Goal: Task Accomplishment & Management: Complete application form

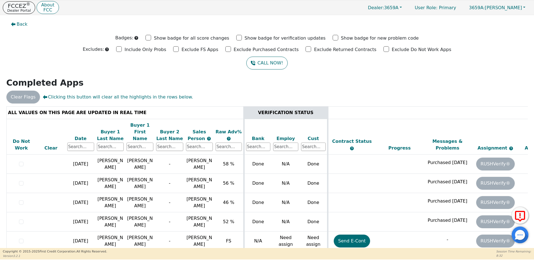
click at [22, 8] on p "FCCEZ ®" at bounding box center [18, 6] width 23 height 6
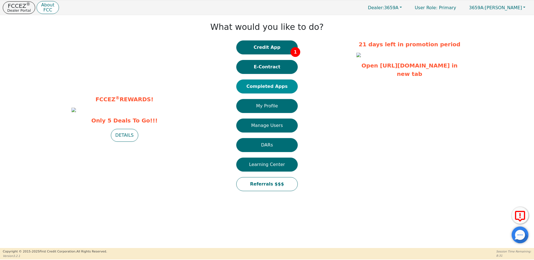
click at [282, 85] on button "Completed Apps" at bounding box center [266, 87] width 61 height 14
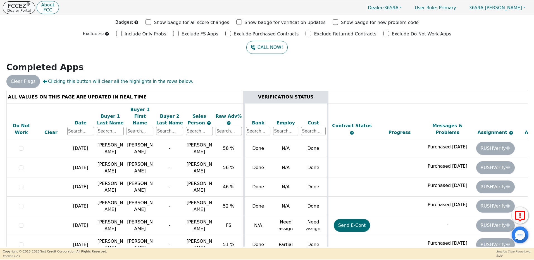
click at [18, 8] on button "FCCEZ ® Dealer Portal" at bounding box center [19, 7] width 32 height 13
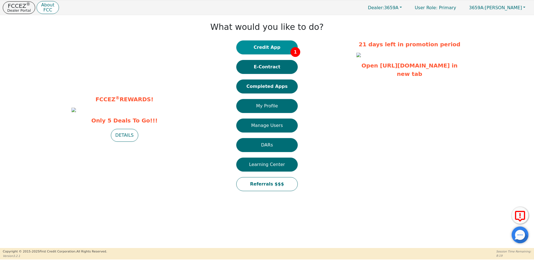
click at [267, 50] on button "Credit App 1" at bounding box center [266, 48] width 61 height 14
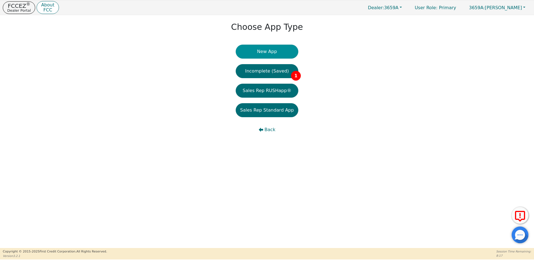
click at [266, 50] on button "New App" at bounding box center [267, 52] width 63 height 14
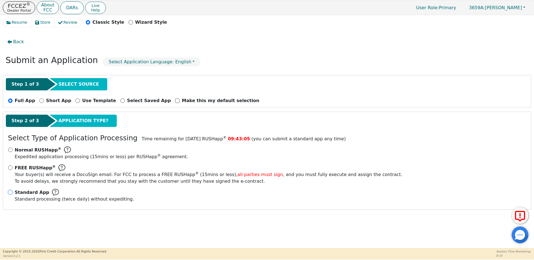
click at [10, 193] on input "Standard App Standard processing (twice daily) without expediting." at bounding box center [10, 192] width 4 height 4
radio input "true"
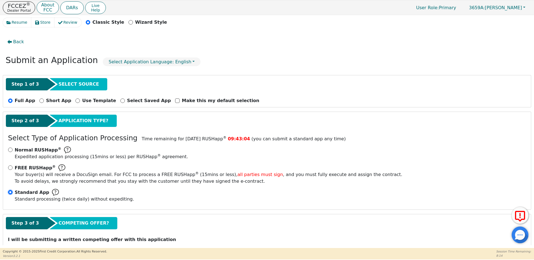
scroll to position [19, 0]
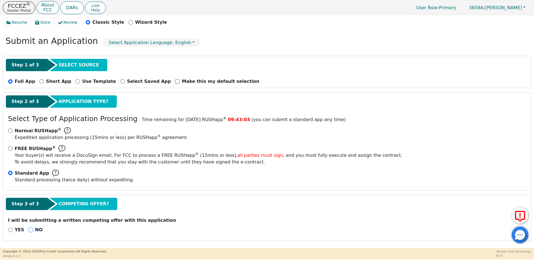
click at [28, 230] on input "NO" at bounding box center [30, 230] width 4 height 4
radio input "true"
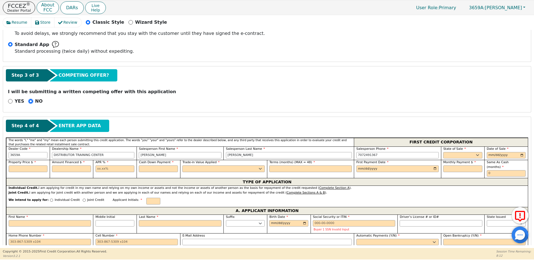
scroll to position [159, 0]
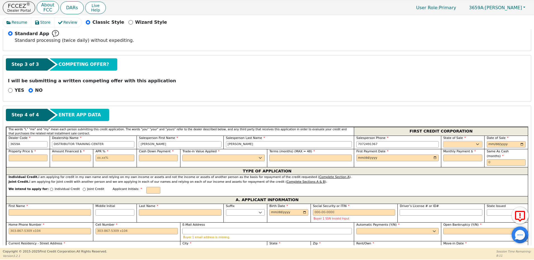
click at [446, 145] on select "AK AL AR AZ CA CO CT DC DE FL [GEOGRAPHIC_DATA] HI IA ID IL IN KS [GEOGRAPHIC_D…" at bounding box center [462, 144] width 39 height 7
select select "CA"
click at [443, 141] on select "AK AL AR AZ CA CO CT DC DE FL [GEOGRAPHIC_DATA] HI IA ID IL IN KS [GEOGRAPHIC_D…" at bounding box center [462, 144] width 39 height 7
click at [487, 141] on input "date" at bounding box center [506, 144] width 39 height 7
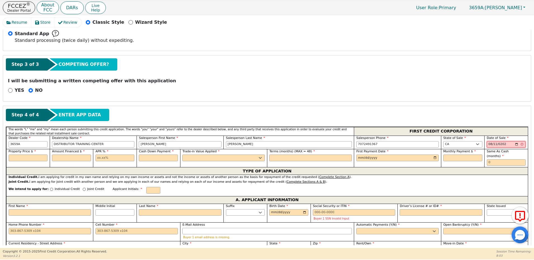
type input "[DATE]"
click at [35, 157] on input "text" at bounding box center [28, 158] width 39 height 7
type input "2"
type input "2900.00"
type input "2700.00"
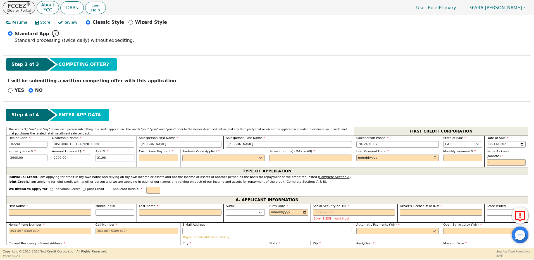
type input "21.98"
type input "200.00"
click at [259, 157] on select "Yes No" at bounding box center [223, 158] width 82 height 7
select select "y"
click at [182, 155] on select "Yes No" at bounding box center [223, 158] width 82 height 7
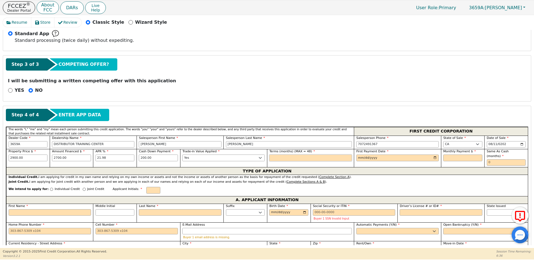
click at [290, 158] on input "text" at bounding box center [310, 158] width 82 height 7
type input "36"
click at [358, 157] on input "date" at bounding box center [397, 158] width 82 height 7
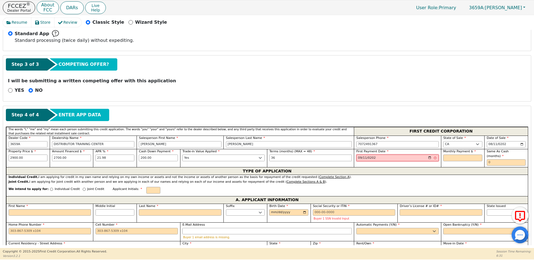
type input "[DATE]"
click at [465, 158] on input "text" at bounding box center [462, 158] width 39 height 7
type input "103.09"
click at [488, 160] on input "text" at bounding box center [506, 163] width 39 height 7
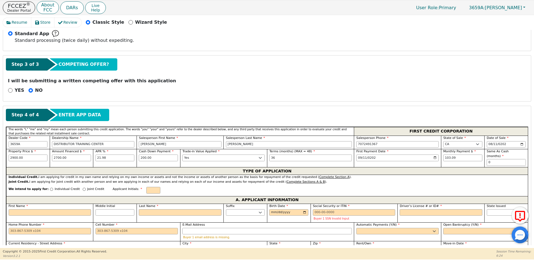
type input "0"
drag, startPoint x: 468, startPoint y: 157, endPoint x: 411, endPoint y: 155, distance: 57.3
click at [411, 155] on div "Property Price $ 2900.00 Amount Financed $ 2700.00 APR % 21.98 Cash Down Paymen…" at bounding box center [267, 158] width 522 height 18
drag, startPoint x: 500, startPoint y: 160, endPoint x: 458, endPoint y: 158, distance: 42.8
click at [462, 158] on div "Property Price $ 2900.00 Amount Financed $ 2700.00 APR % 21.98 Cash Down Paymen…" at bounding box center [267, 158] width 522 height 18
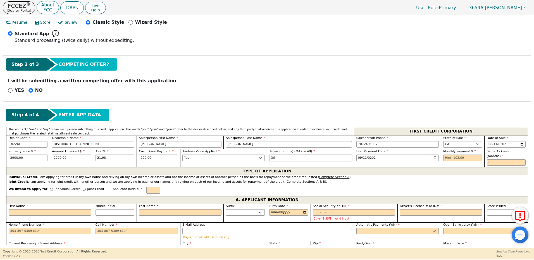
click at [281, 156] on input "36" at bounding box center [310, 158] width 82 height 7
type input "3"
drag, startPoint x: 403, startPoint y: 176, endPoint x: 414, endPoint y: 178, distance: 11.0
click at [403, 180] on div "Joint Credit. I am applying for joint credit with another person and we are app…" at bounding box center [267, 182] width 517 height 5
drag, startPoint x: 285, startPoint y: 157, endPoint x: 262, endPoint y: 154, distance: 23.0
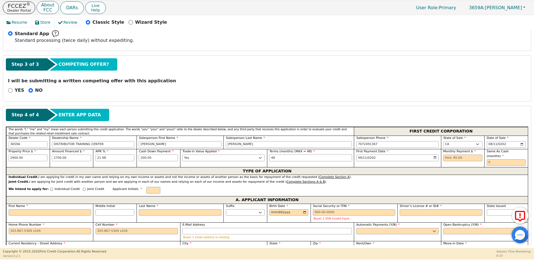
click at [262, 154] on div "Property Price $ 2900.00 Amount Financed $ 2700.00 APR % 21.98 Cash Down Paymen…" at bounding box center [267, 158] width 522 height 18
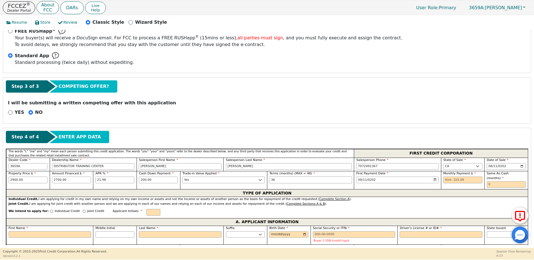
scroll to position [131, 0]
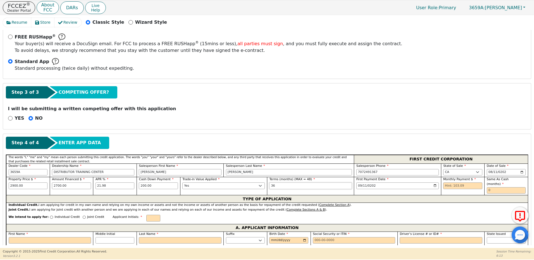
type input "36"
click at [468, 185] on input "text" at bounding box center [462, 186] width 39 height 7
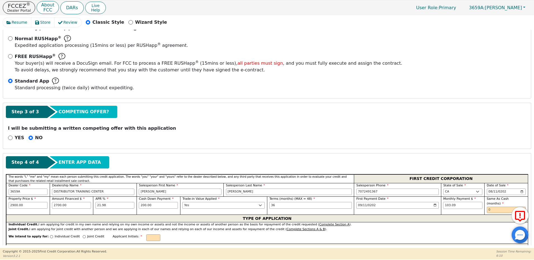
scroll to position [103, 0]
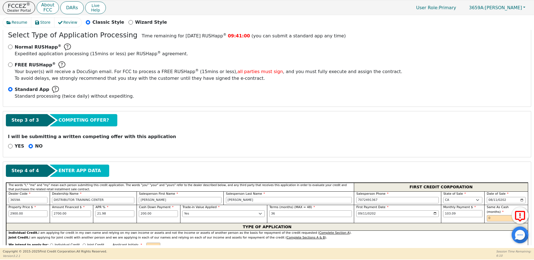
type input "103.09"
click at [502, 215] on input "text" at bounding box center [506, 218] width 39 height 7
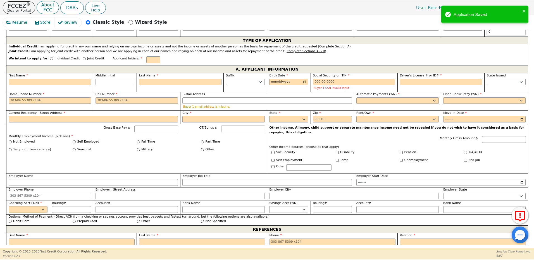
scroll to position [271, 0]
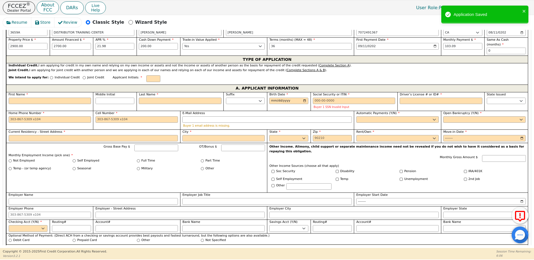
type input "0"
click at [50, 76] on input "Individual Credit" at bounding box center [51, 77] width 3 height 3
radio input "true"
click at [42, 98] on input "First Name" at bounding box center [50, 101] width 82 height 7
type input "S"
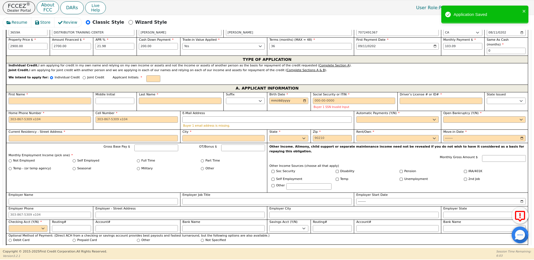
type input "s"
type input "sA"
type input "sAR"
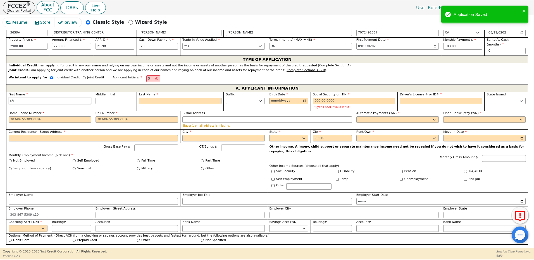
type input "sAR"
type input "sARI"
type input "sARIA"
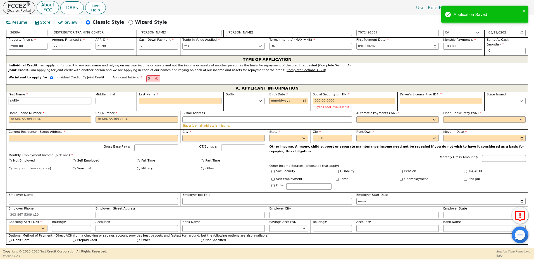
type input "sARIAH"
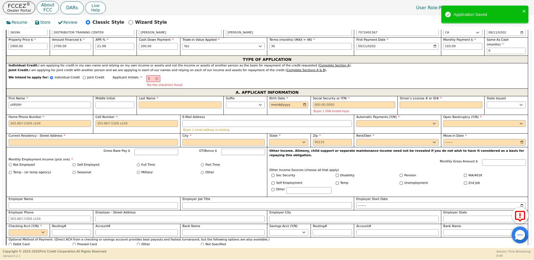
type input "SW"
type input "w"
type input "sARIAH w"
type input "wA"
type input "sARIAH wA"
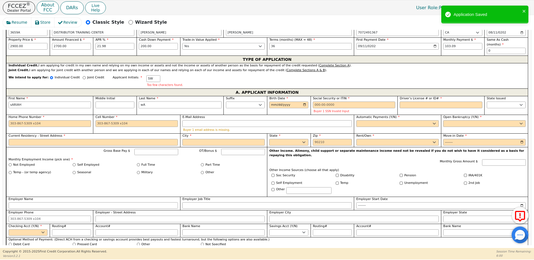
type input "wAS"
type input "sARIAH wAS"
type input "wASH"
type input "sARIAH wASH"
type input "wASHI"
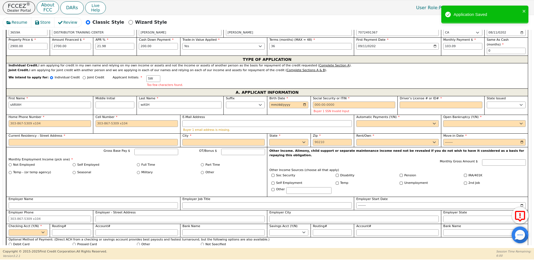
type input "[PERSON_NAME] wASHI"
type input "wASHING"
type input "[PERSON_NAME] wASHING"
type input "wASHINGTO"
type input "[PERSON_NAME]"
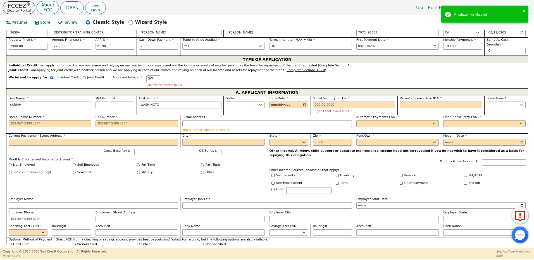
type input "[US_STATE]"
type input "[PERSON_NAME][US_STATE]"
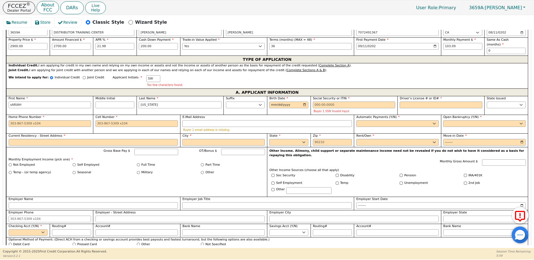
type input "[US_STATE]"
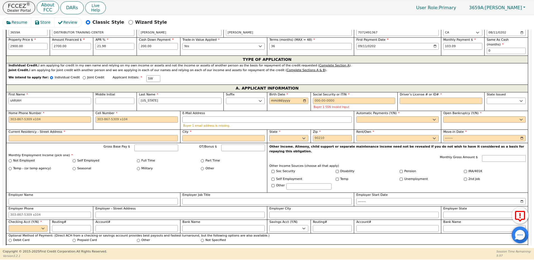
click at [10, 98] on input "sARIAH" at bounding box center [50, 101] width 82 height 7
type input "AW"
type input "ARIAH"
type input "[PERSON_NAME][US_STATE]"
type input "SW"
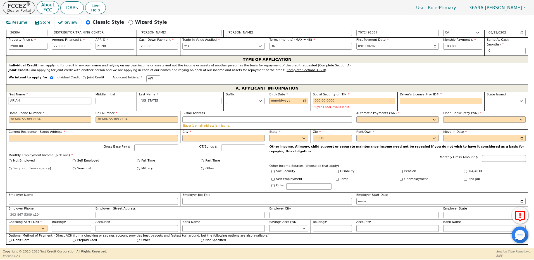
type input "SARIAH"
type input "[PERSON_NAME][US_STATE]"
type input "SARIAH"
click at [143, 98] on input "[US_STATE]" at bounding box center [180, 101] width 82 height 7
type input "SA"
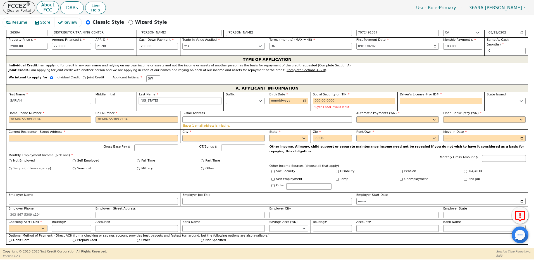
type input "ASHINGTON"
type input "[PERSON_NAME]"
type input "SW"
type input "[US_STATE]"
type input "[PERSON_NAME][US_STATE]"
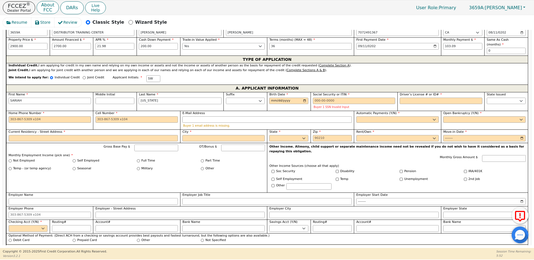
type input "[US_STATE]"
type input "[DATE]"
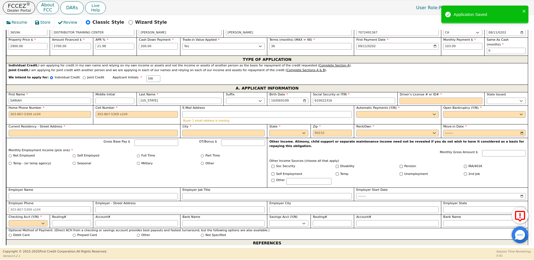
type input "***-**-2316"
click at [411, 98] on input "Driver’s License # or ID#" at bounding box center [441, 101] width 82 height 7
type input "*******"
click at [499, 98] on select "AK AL AR AZ CA CO CT DC DE FL [GEOGRAPHIC_DATA] HI IA ID IL IN KS [GEOGRAPHIC_D…" at bounding box center [506, 101] width 39 height 7
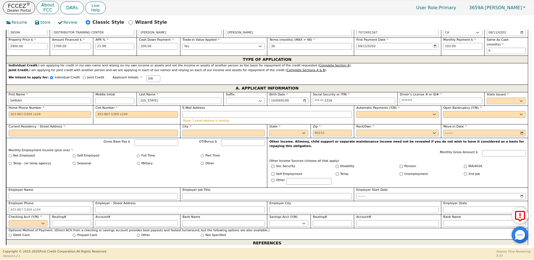
select select "CA"
click at [487, 98] on select "AK AL AR AZ CA CO CT DC DE FL [GEOGRAPHIC_DATA] HI IA ID IL IN KS [GEOGRAPHIC_D…" at bounding box center [506, 101] width 39 height 7
click at [47, 111] on input "Home Phone Number" at bounding box center [50, 114] width 82 height 7
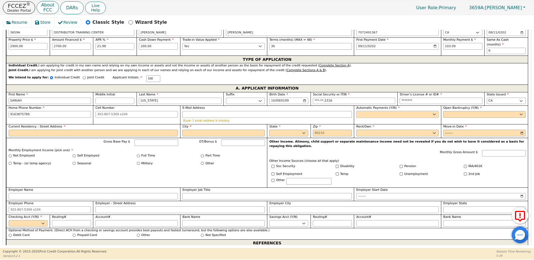
type input "[PHONE_NUMBER]"
click at [368, 111] on select "Yes No" at bounding box center [397, 114] width 82 height 7
select select "y"
click at [356, 111] on select "Yes No" at bounding box center [397, 114] width 82 height 7
type input "[PERSON_NAME][US_STATE]"
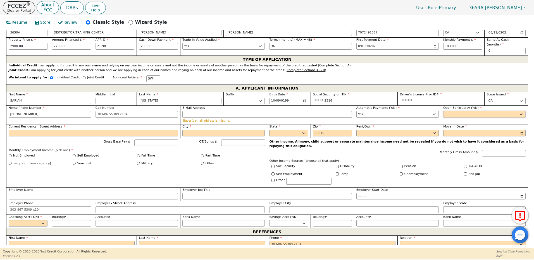
drag, startPoint x: 446, startPoint y: 111, endPoint x: 446, endPoint y: 114, distance: 3.1
click at [446, 111] on select "Yes No" at bounding box center [484, 114] width 82 height 7
select select "n"
click at [443, 111] on select "Yes No" at bounding box center [484, 114] width 82 height 7
click at [49, 129] on div "Current Residency - Street Address" at bounding box center [94, 131] width 170 height 12
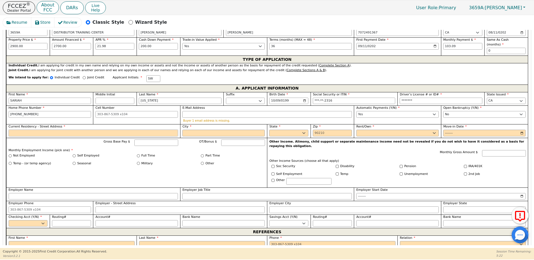
click at [49, 130] on input "Current Residency - Street Address" at bounding box center [94, 133] width 170 height 7
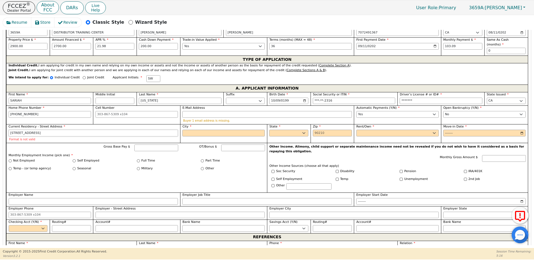
type input "[STREET_ADDRESS]"
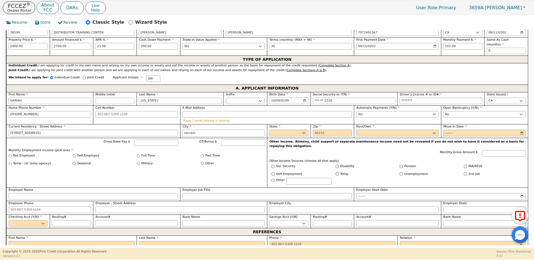
type input "[GEOGRAPHIC_DATA]"
select select "CA"
type input "95825"
click at [361, 130] on select "Rent Own" at bounding box center [397, 133] width 82 height 7
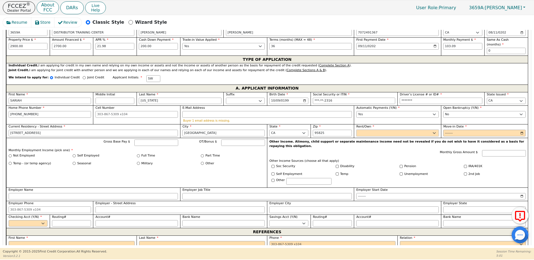
click at [362, 130] on select "Rent Own" at bounding box center [397, 133] width 82 height 7
select select "Rent"
click at [356, 130] on select "Rent Own" at bounding box center [397, 133] width 82 height 7
click at [449, 130] on input "Move-in Date" at bounding box center [484, 133] width 82 height 7
click at [452, 130] on input "Move-in Date" at bounding box center [484, 133] width 82 height 7
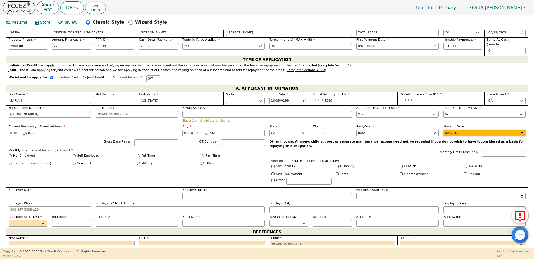
type input "2021-07"
click at [144, 140] on input "Gross Base Pay $" at bounding box center [156, 143] width 44 height 7
type input "3500.00"
click at [138, 154] on input "Full Time" at bounding box center [138, 155] width 3 height 3
radio input "true"
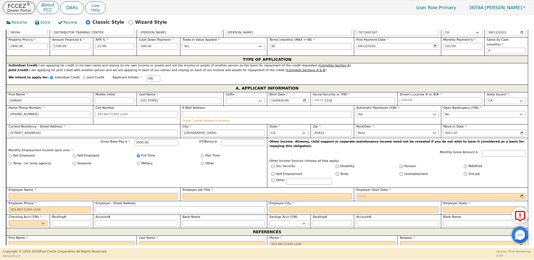
click at [88, 193] on input "Employer Name" at bounding box center [94, 196] width 170 height 7
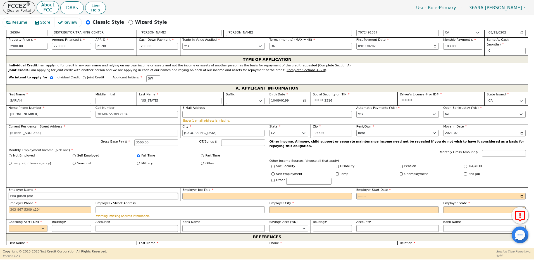
type input "ERo guard pmt"
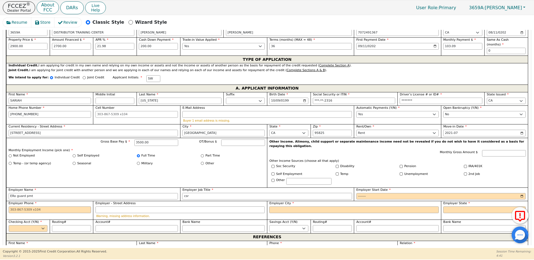
type input "csr"
click at [366, 193] on input "Employer Start Date" at bounding box center [441, 196] width 170 height 7
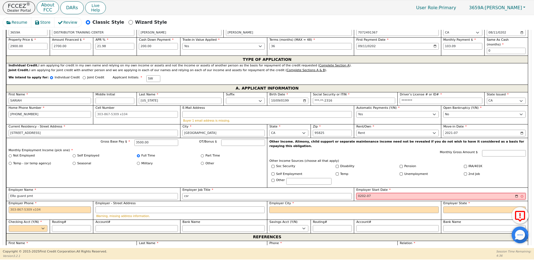
type input "2022-07"
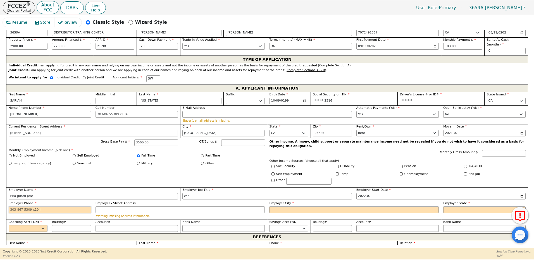
click at [33, 207] on input "Employer Phone" at bounding box center [50, 210] width 82 height 7
type input "[PHONE_NUMBER]"
click at [287, 207] on input "Employer City" at bounding box center [354, 210] width 170 height 7
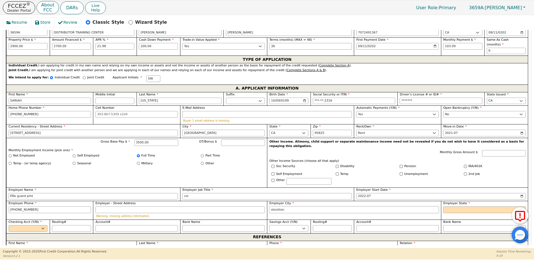
type input "stockton"
select select "CA"
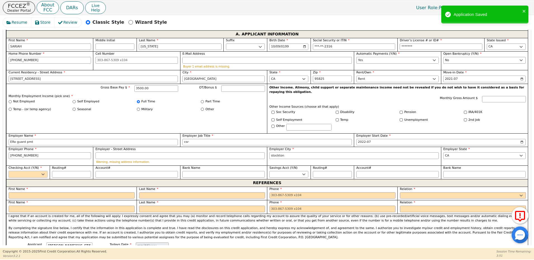
scroll to position [327, 0]
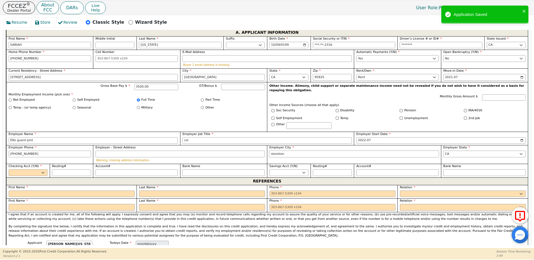
drag, startPoint x: 289, startPoint y: 142, endPoint x: 256, endPoint y: 142, distance: 32.7
click at [256, 142] on div "First Name [PERSON_NAME] Middle Initial Last Name [US_STATE][PERSON_NAME] Sr. I…" at bounding box center [267, 106] width 522 height 141
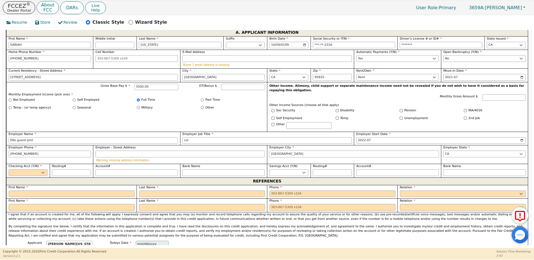
type input "[GEOGRAPHIC_DATA]"
click at [37, 170] on select "Yes No" at bounding box center [28, 173] width 39 height 7
select select "y"
click at [9, 170] on select "Yes No" at bounding box center [28, 173] width 39 height 7
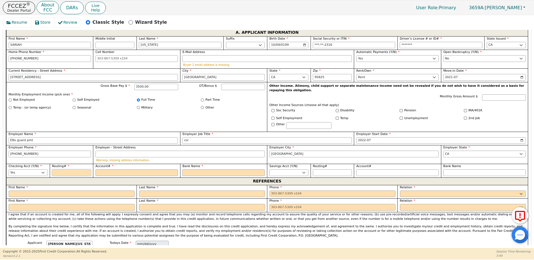
click at [72, 170] on input "Routing#" at bounding box center [71, 173] width 39 height 7
type input "1"
type input "*"
type input "12"
type input "**"
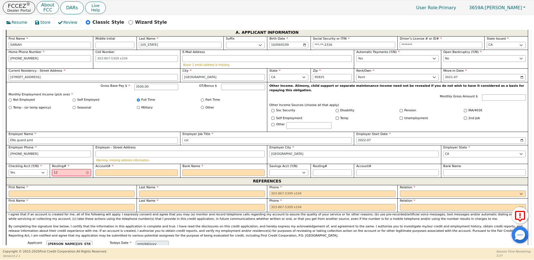
type input "121"
type input "***"
type input "1210"
type input "****"
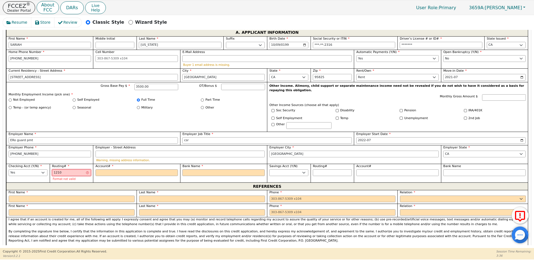
type input "12104"
type input "*****"
type input "121042"
type input "******"
type input "1210428"
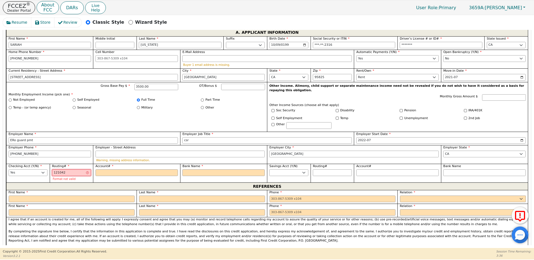
type input "*******"
type input "12104288"
type input "********"
type input "121042882"
type input "*********"
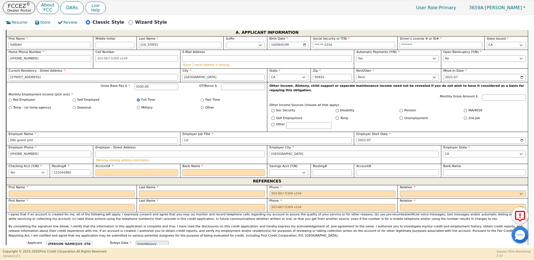
type input "*********"
click at [120, 170] on input "Account#" at bounding box center [137, 173] width 82 height 7
type input "6"
type input "*"
type input "65"
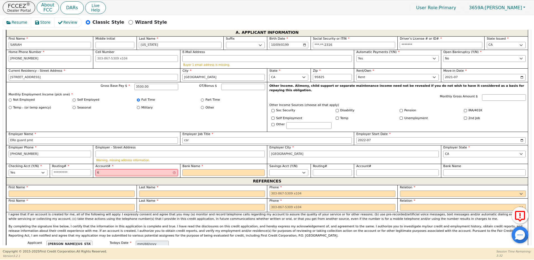
type input "**"
type input "651"
type input "***"
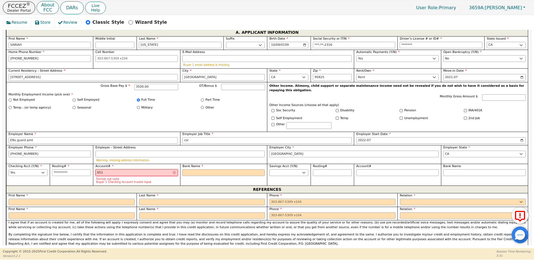
type input "6518"
type input "****"
type input "65186"
type input "*****"
type input "651862"
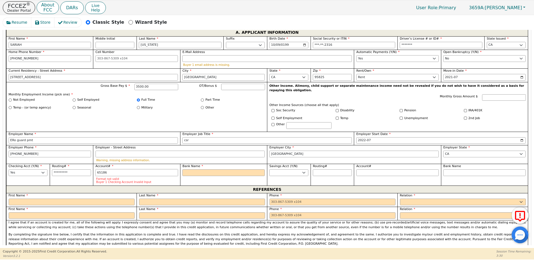
type input "******"
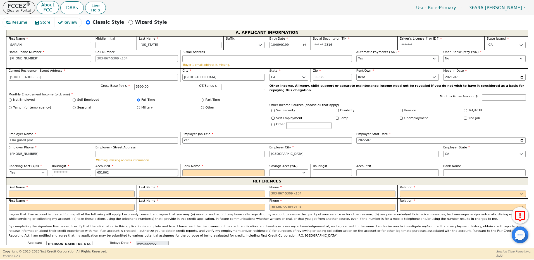
type input "6518620"
type input "*******"
type input "65186205"
type input "********"
type input "651862050"
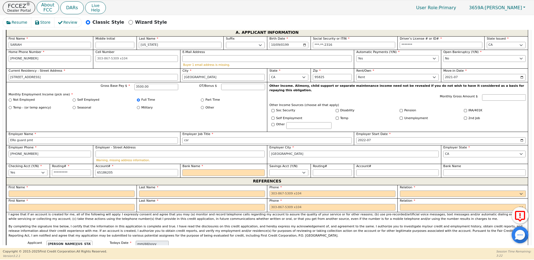
type input "*********"
type input "6518620502"
type input "**********"
click at [190, 170] on input "Bank Name" at bounding box center [223, 173] width 82 height 7
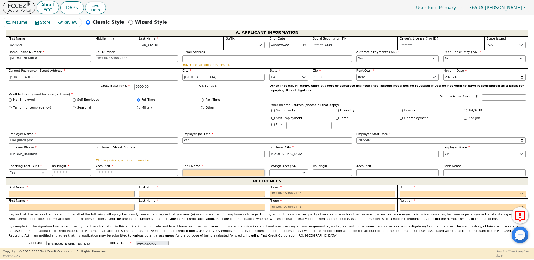
type input "W"
type input "We"
type input "Wel"
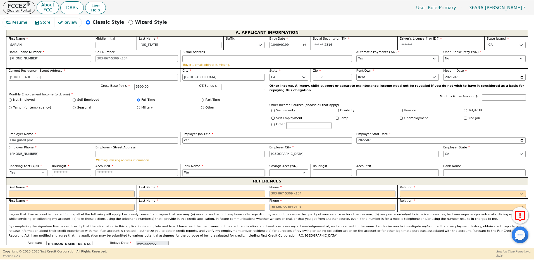
type input "Wel"
type input "[PERSON_NAME]"
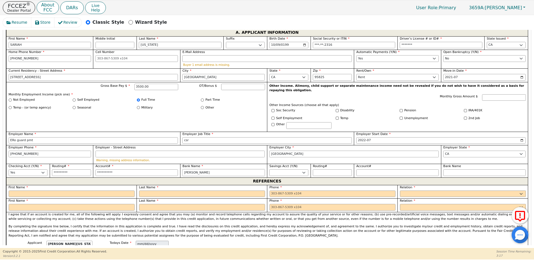
type input "[PERSON_NAME] F"
type input "[PERSON_NAME]"
type input "[PERSON_NAME] Far"
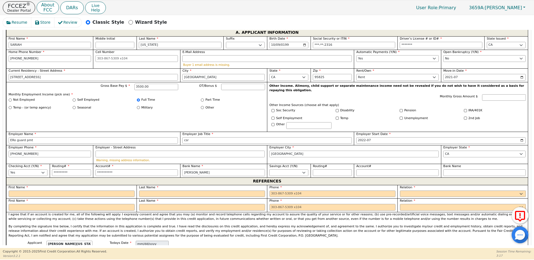
type input "[PERSON_NAME] Far"
type input "[PERSON_NAME] Farg"
type input "[PERSON_NAME] Fargo"
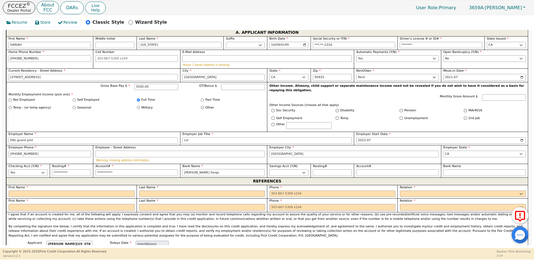
type input "[PERSON_NAME] Fargo"
click at [85, 191] on input "text" at bounding box center [72, 194] width 126 height 7
type input "[PERSON_NAME]"
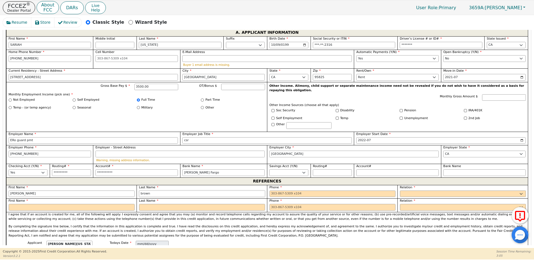
type input "brown"
type input "[PHONE_NUMBER]"
click at [406, 191] on select "FATHER MOTHER SISTER BROTHER DAUGHTER SON CO-WORKER NEIGHBOR FRIEND COUSIN G-MO…" at bounding box center [463, 194] width 126 height 7
select select "FATHER"
click at [400, 191] on select "FATHER MOTHER SISTER BROTHER DAUGHTER SON CO-WORKER NEIGHBOR FRIEND COUSIN G-MO…" at bounding box center [463, 194] width 126 height 7
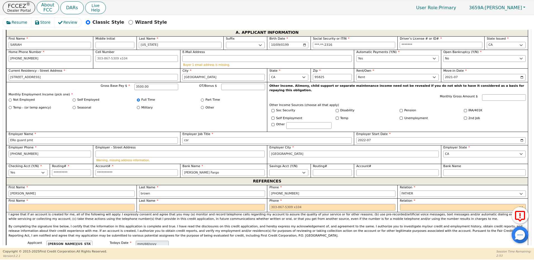
click at [103, 204] on input "text" at bounding box center [72, 207] width 126 height 7
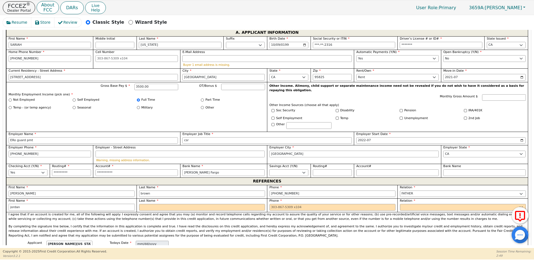
type input "jordan"
type input "[PERSON_NAME]"
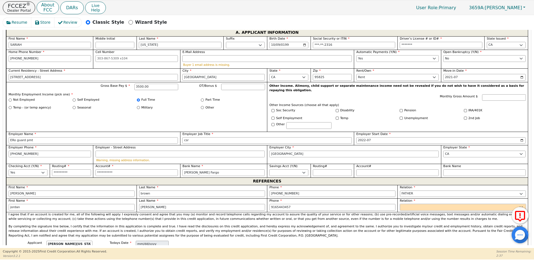
type input "[PHONE_NUMBER]"
click at [406, 204] on select "FATHER MOTHER SISTER BROTHER DAUGHTER SON CO-WORKER NEIGHBOR FRIEND COUSIN G-MO…" at bounding box center [463, 207] width 126 height 7
select select "MOTHER"
click at [400, 204] on select "FATHER MOTHER SISTER BROTHER DAUGHTER SON CO-WORKER NEIGHBOR FRIEND COUSIN G-MO…" at bounding box center [463, 207] width 126 height 7
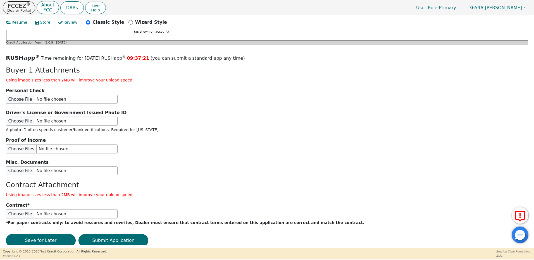
scroll to position [634, 0]
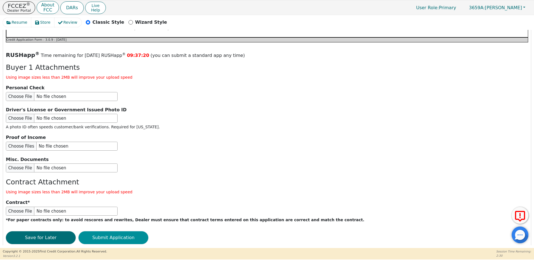
click at [114, 232] on button "Submit Application" at bounding box center [113, 238] width 70 height 13
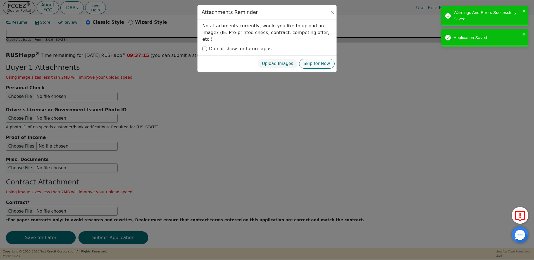
click at [315, 59] on button "Skip for Now" at bounding box center [316, 64] width 35 height 10
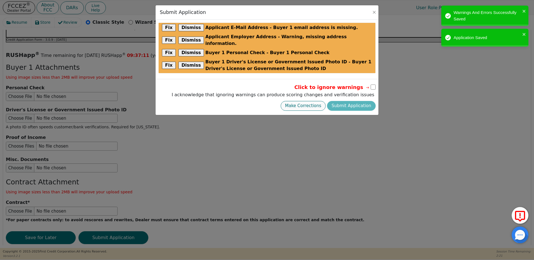
drag, startPoint x: 308, startPoint y: 100, endPoint x: 304, endPoint y: 99, distance: 3.5
click at [308, 101] on button "Make Corrections" at bounding box center [303, 106] width 45 height 10
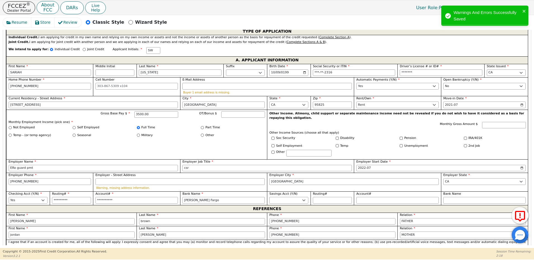
scroll to position [299, 0]
click at [198, 84] on input "E-Mail Address" at bounding box center [267, 86] width 170 height 7
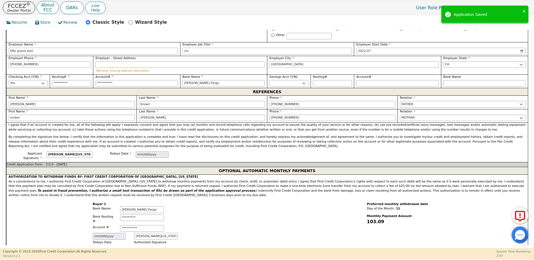
scroll to position [629, 0]
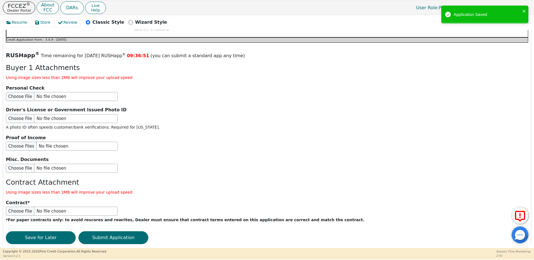
type input "[EMAIL_ADDRESS][DOMAIN_NAME]"
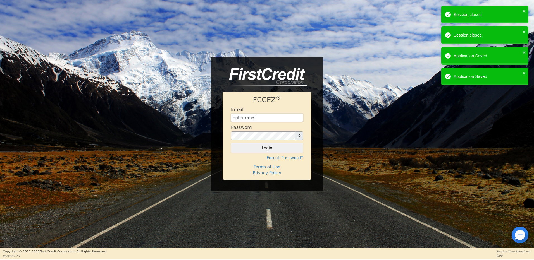
type input "[EMAIL_ADDRESS][DOMAIN_NAME]"
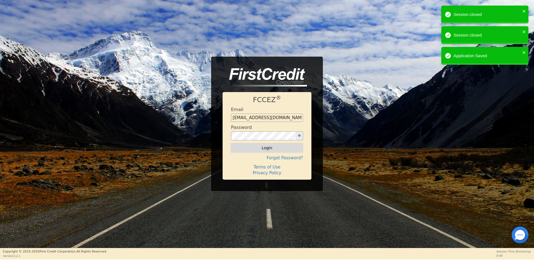
click at [273, 149] on button "Login" at bounding box center [267, 147] width 72 height 9
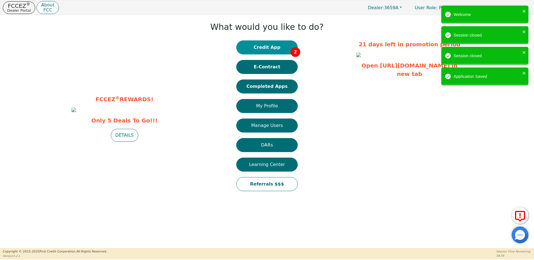
click at [273, 46] on button "Credit App 2" at bounding box center [266, 48] width 61 height 14
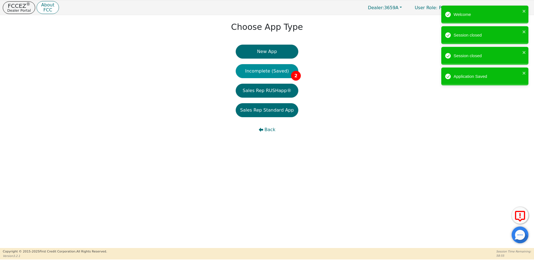
click at [276, 73] on button "Incomplete (Saved) 2" at bounding box center [267, 71] width 63 height 14
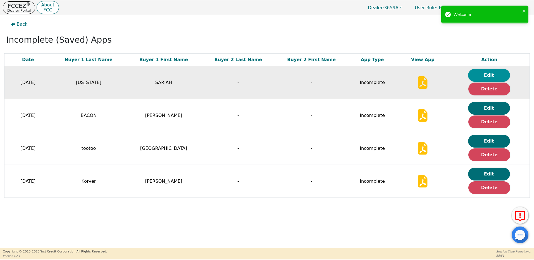
click at [490, 75] on button "Edit" at bounding box center [489, 75] width 42 height 13
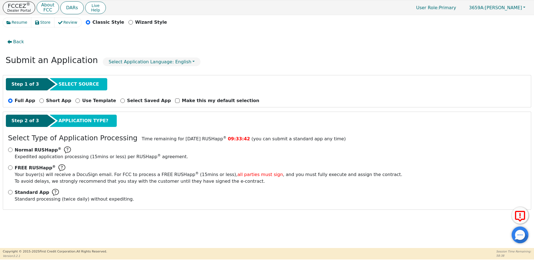
click at [19, 8] on button "FCCEZ ® Dealer Portal" at bounding box center [19, 7] width 32 height 13
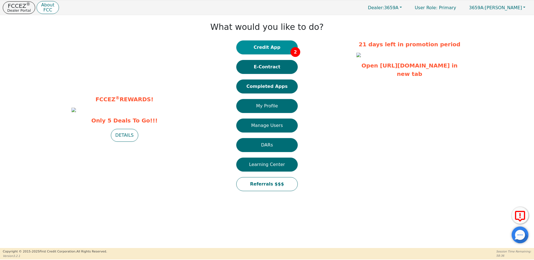
click at [269, 50] on button "Credit App 2" at bounding box center [266, 48] width 61 height 14
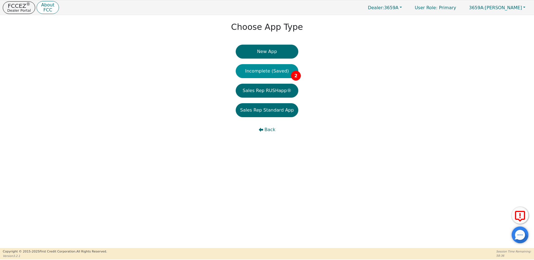
click at [275, 74] on button "Incomplete (Saved) 2" at bounding box center [267, 71] width 63 height 14
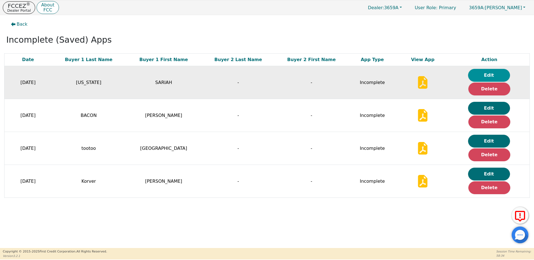
click at [495, 75] on button "Edit" at bounding box center [489, 75] width 42 height 13
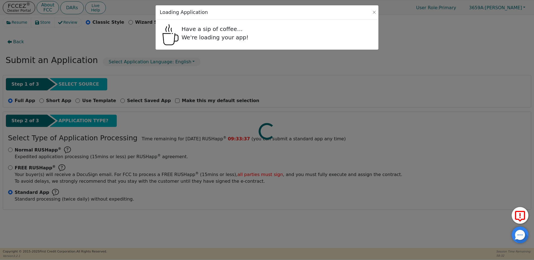
radio input "false"
radio input "true"
select select "CA"
select select "y"
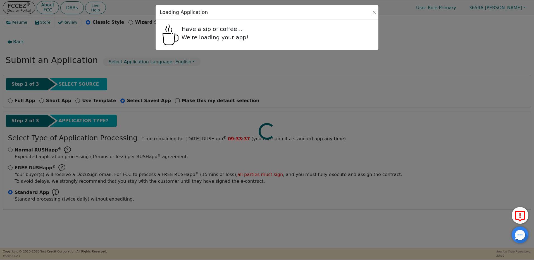
select select "CA"
select select "y"
select select "n"
select select "CA"
select select "Rent"
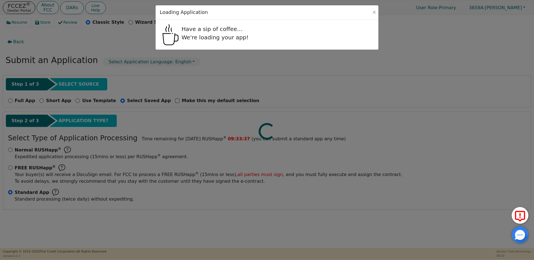
select select "CA"
select select "y"
select select "FATHER"
select select "MOTHER"
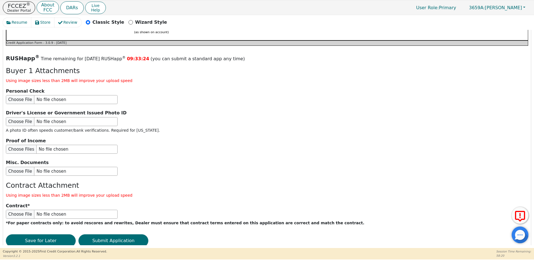
scroll to position [643, 0]
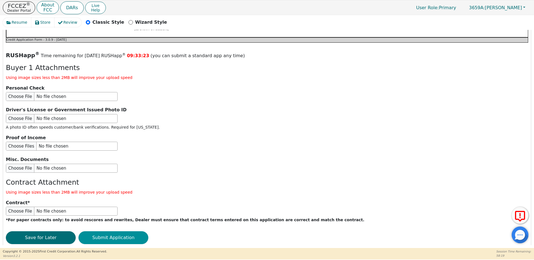
click at [120, 232] on button "Submit Application" at bounding box center [113, 238] width 70 height 13
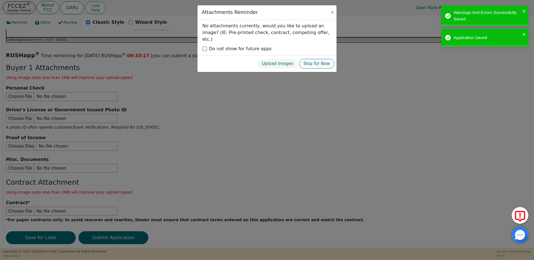
click at [317, 59] on button "Skip for Now" at bounding box center [316, 64] width 35 height 10
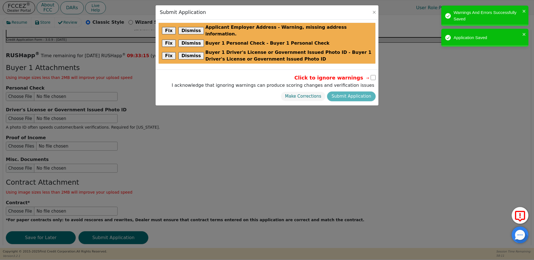
click at [373, 75] on input "checkbox" at bounding box center [373, 77] width 5 height 5
checkbox input "true"
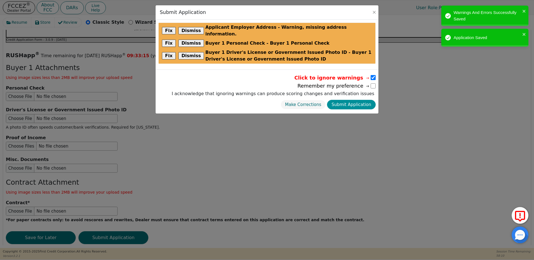
click at [352, 100] on button "Submit Application" at bounding box center [351, 105] width 49 height 10
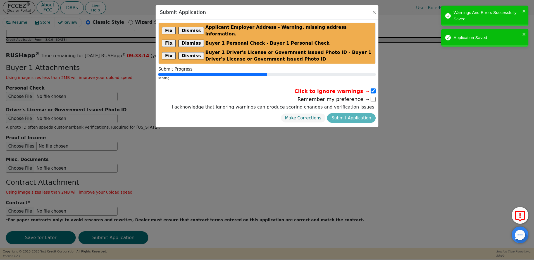
radio input "false"
